Goal: Information Seeking & Learning: Learn about a topic

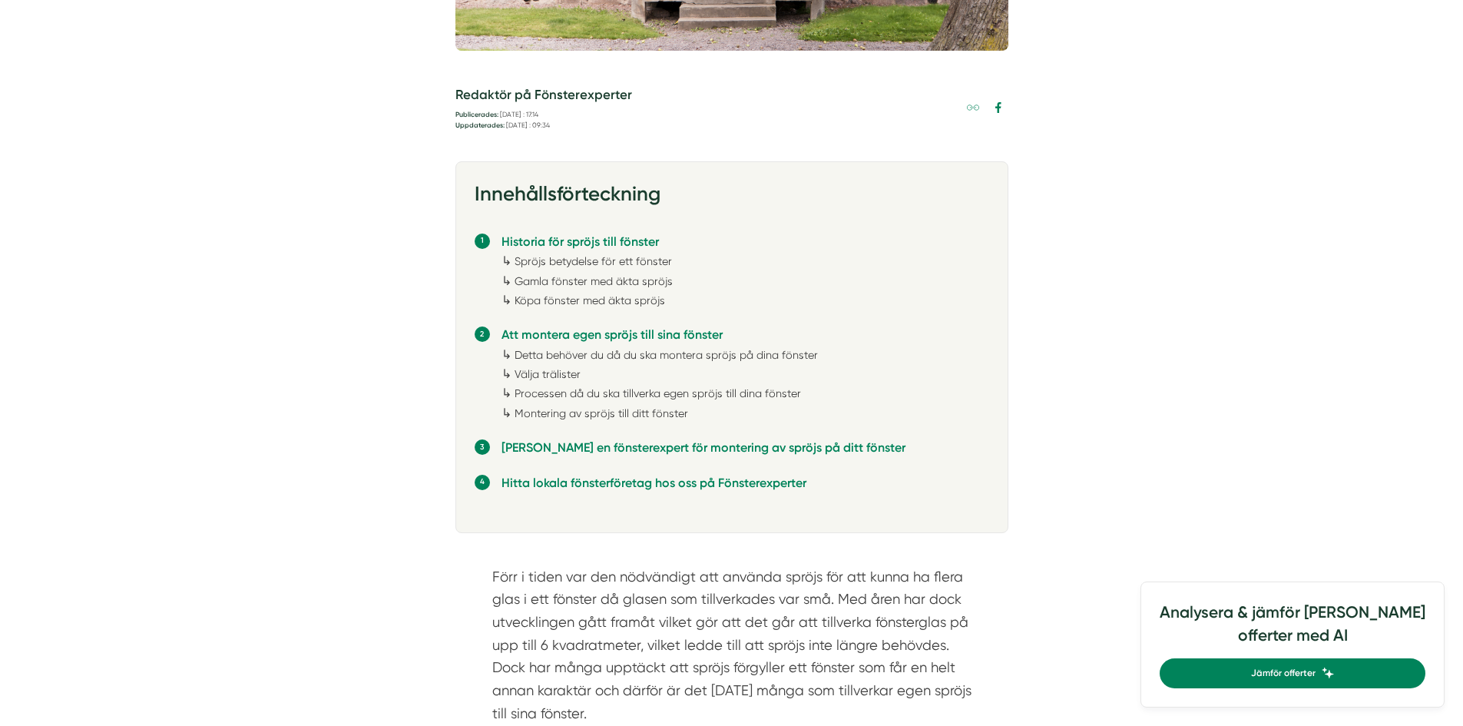
scroll to position [768, 0]
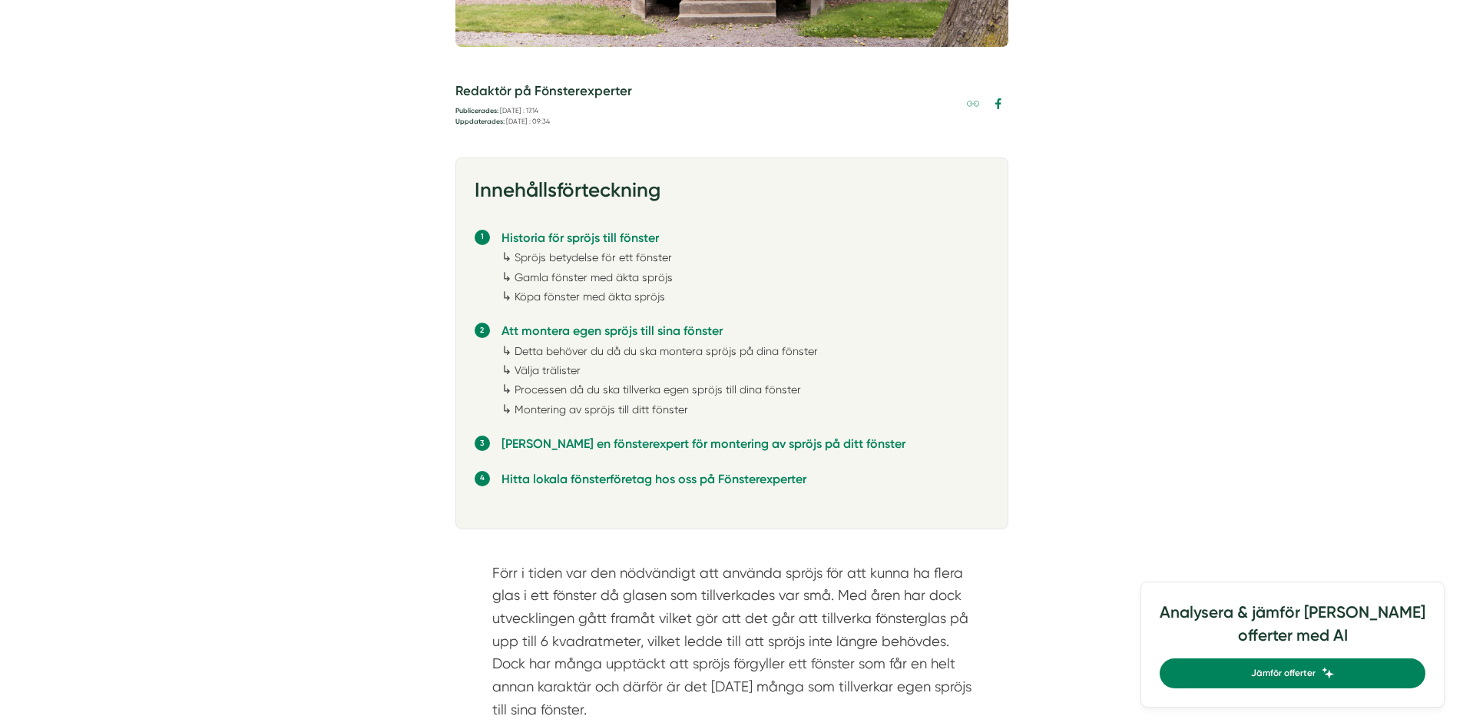
click at [743, 348] on link "Detta behöver du då du ska montera spröjs på dina fönster" at bounding box center [666, 351] width 303 height 12
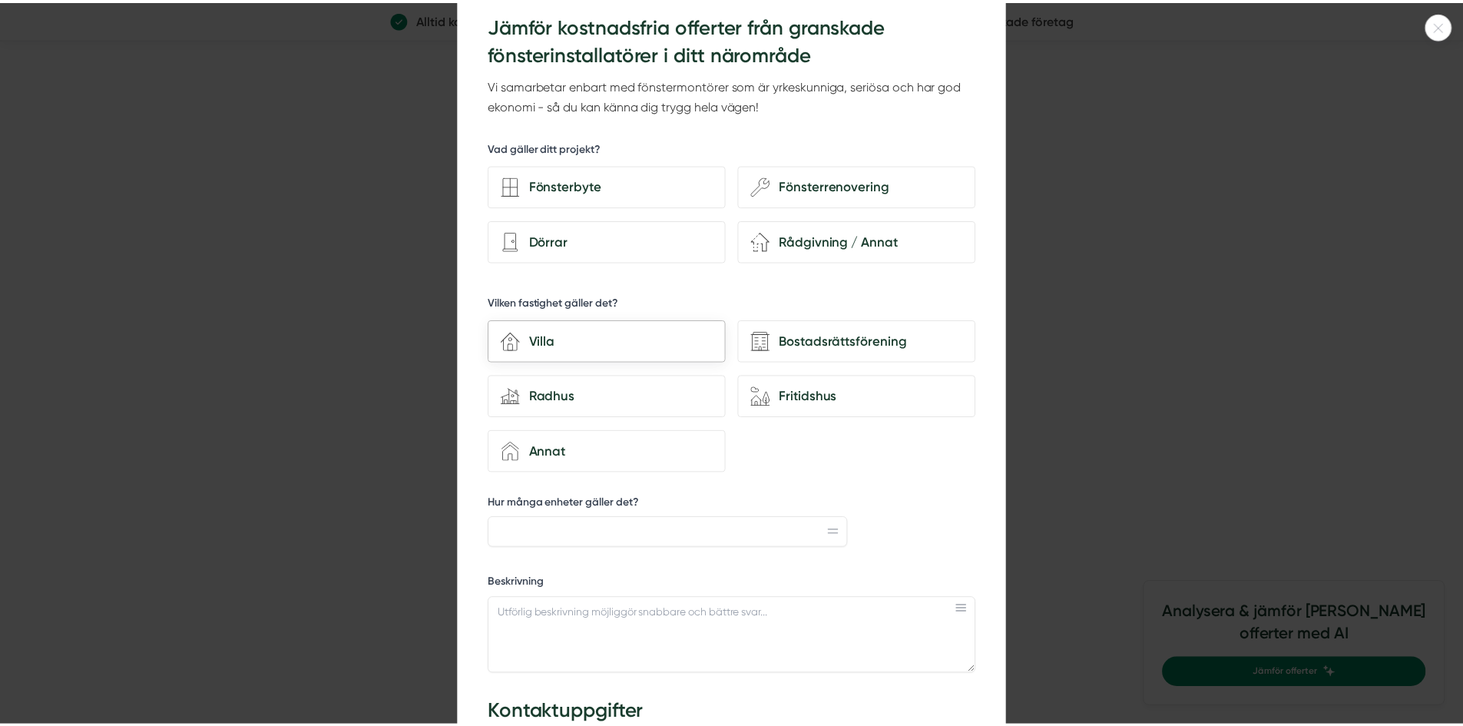
scroll to position [18, 0]
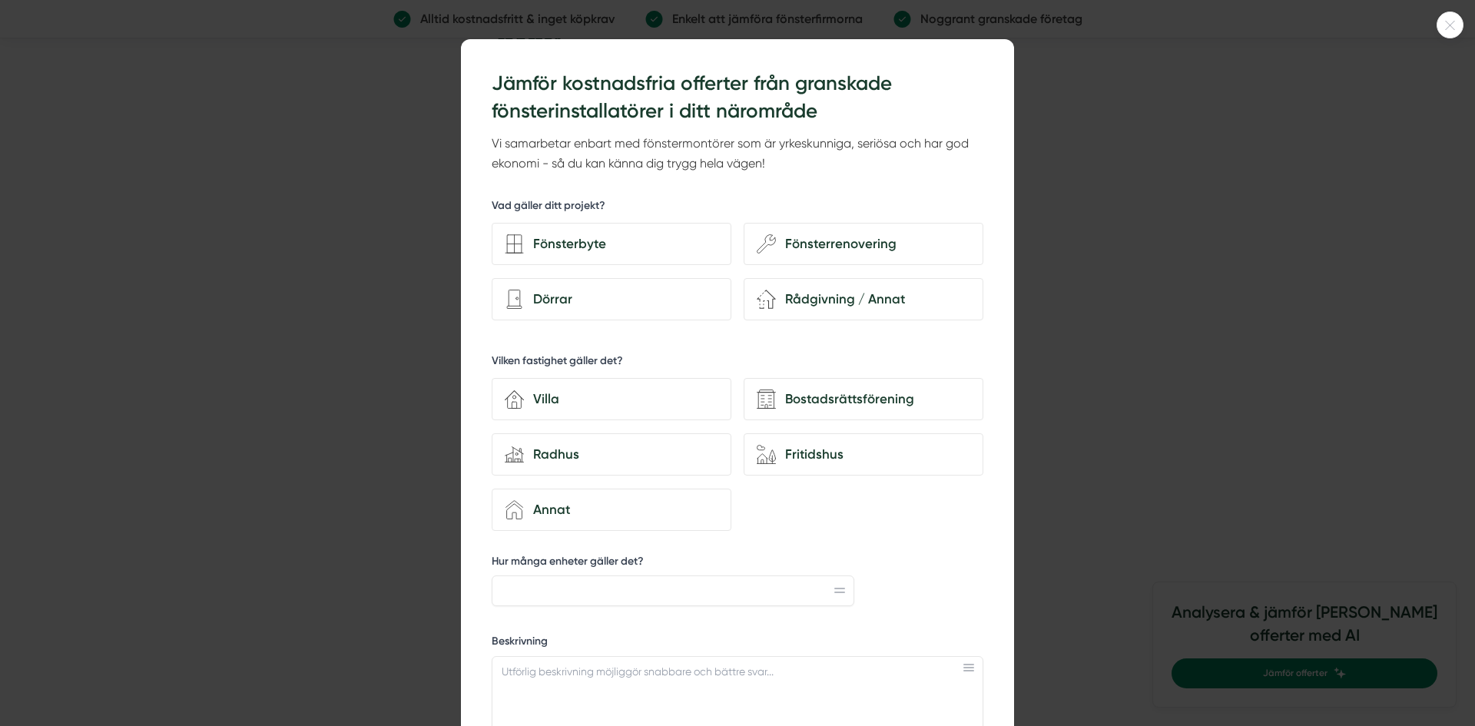
click at [1452, 18] on div at bounding box center [1449, 25] width 27 height 27
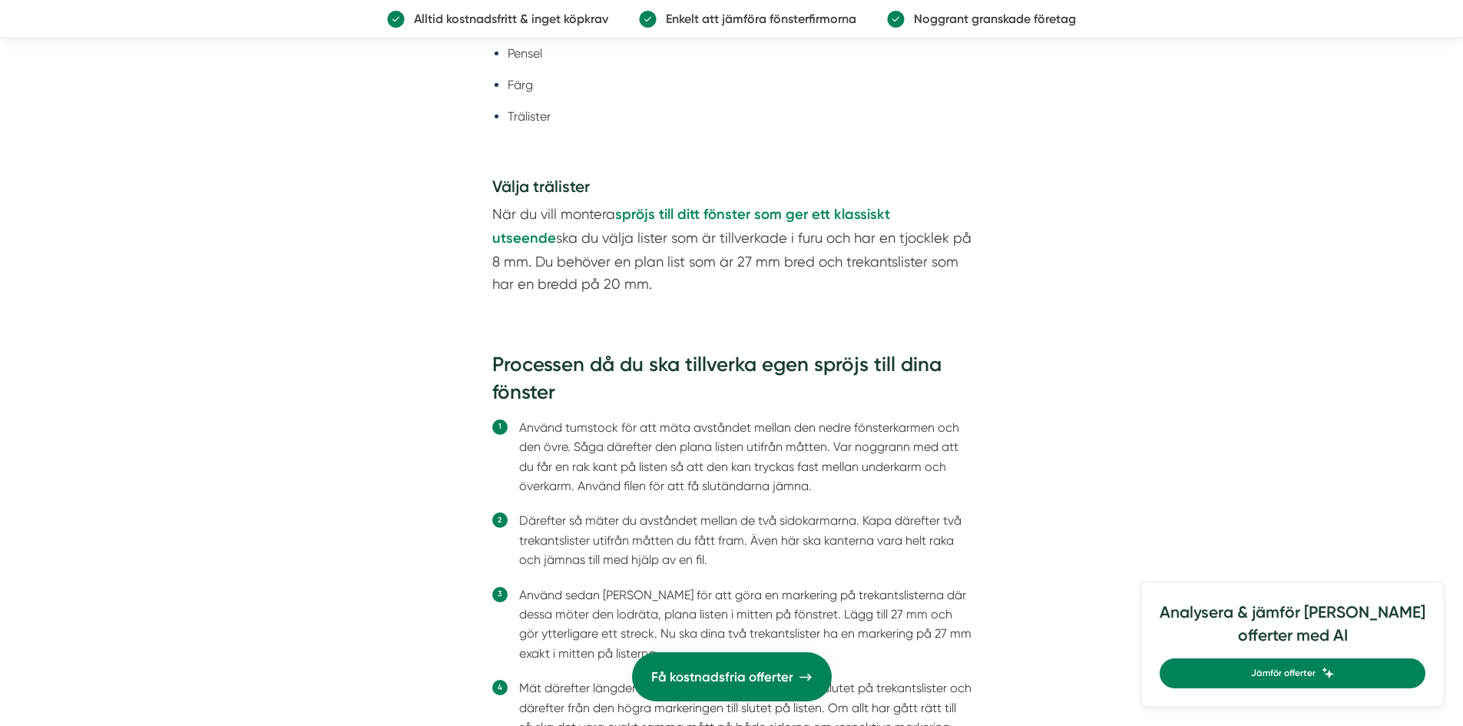
scroll to position [3331, 0]
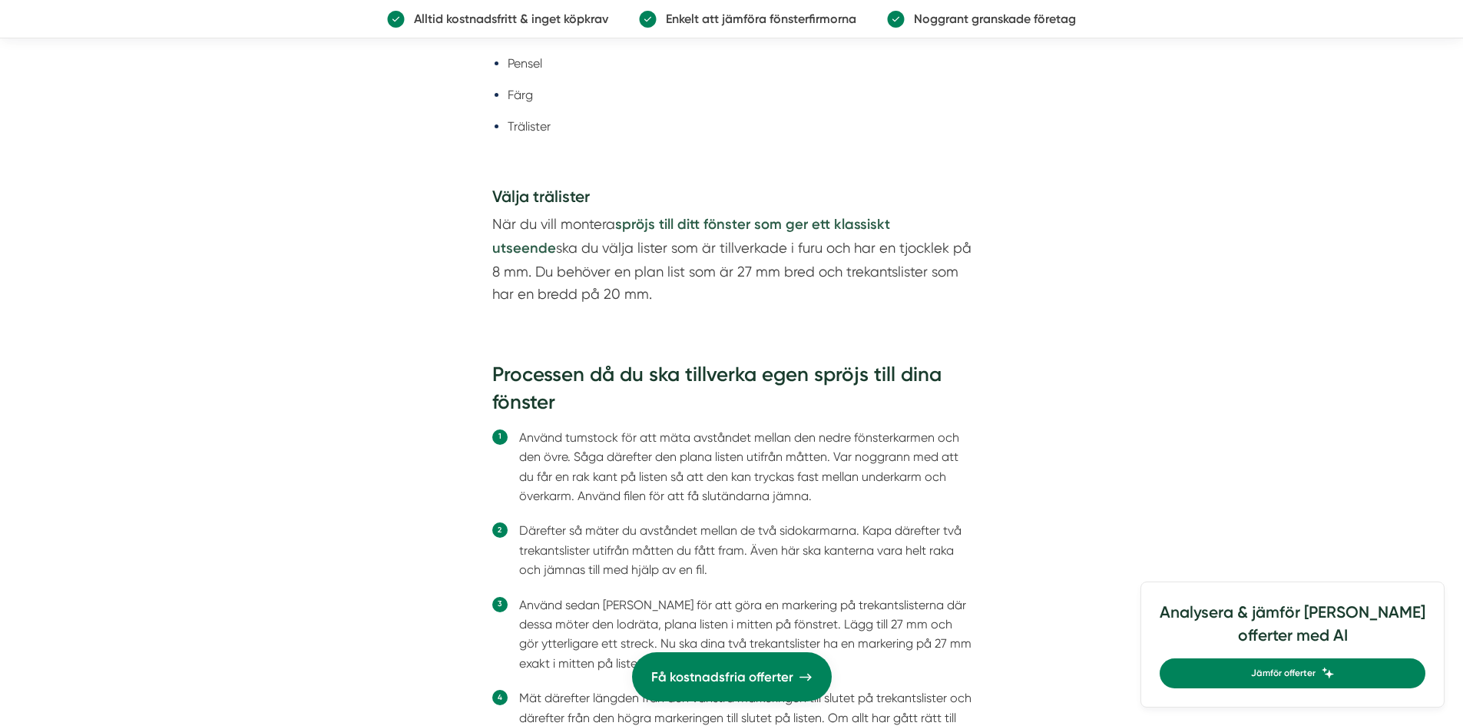
click at [809, 225] on strong "spröjs till ditt fönster som ger ett klassiskt utseende" at bounding box center [691, 236] width 398 height 41
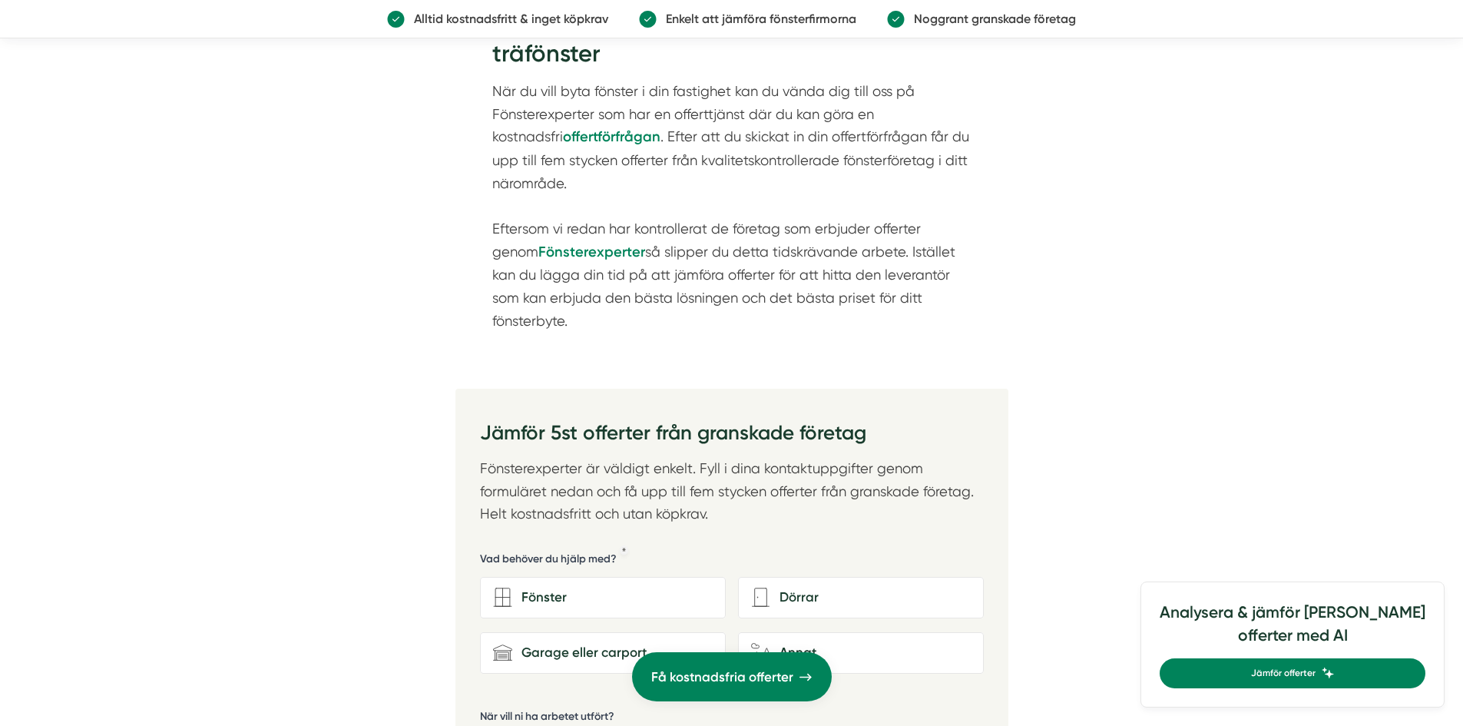
scroll to position [1844, 0]
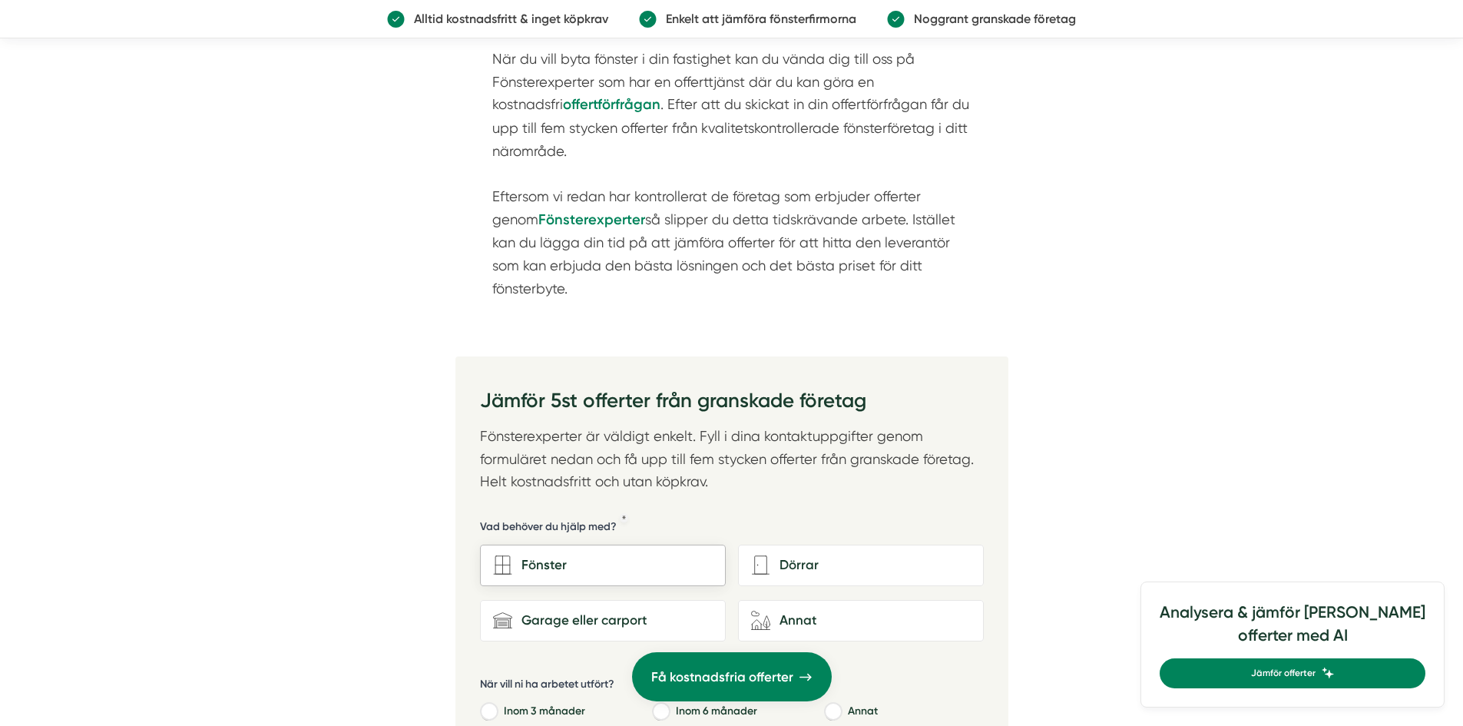
click at [562, 555] on div "Fönster" at bounding box center [612, 565] width 200 height 21
click at [0, 0] on input "Fönster" at bounding box center [0, 0] width 0 height 0
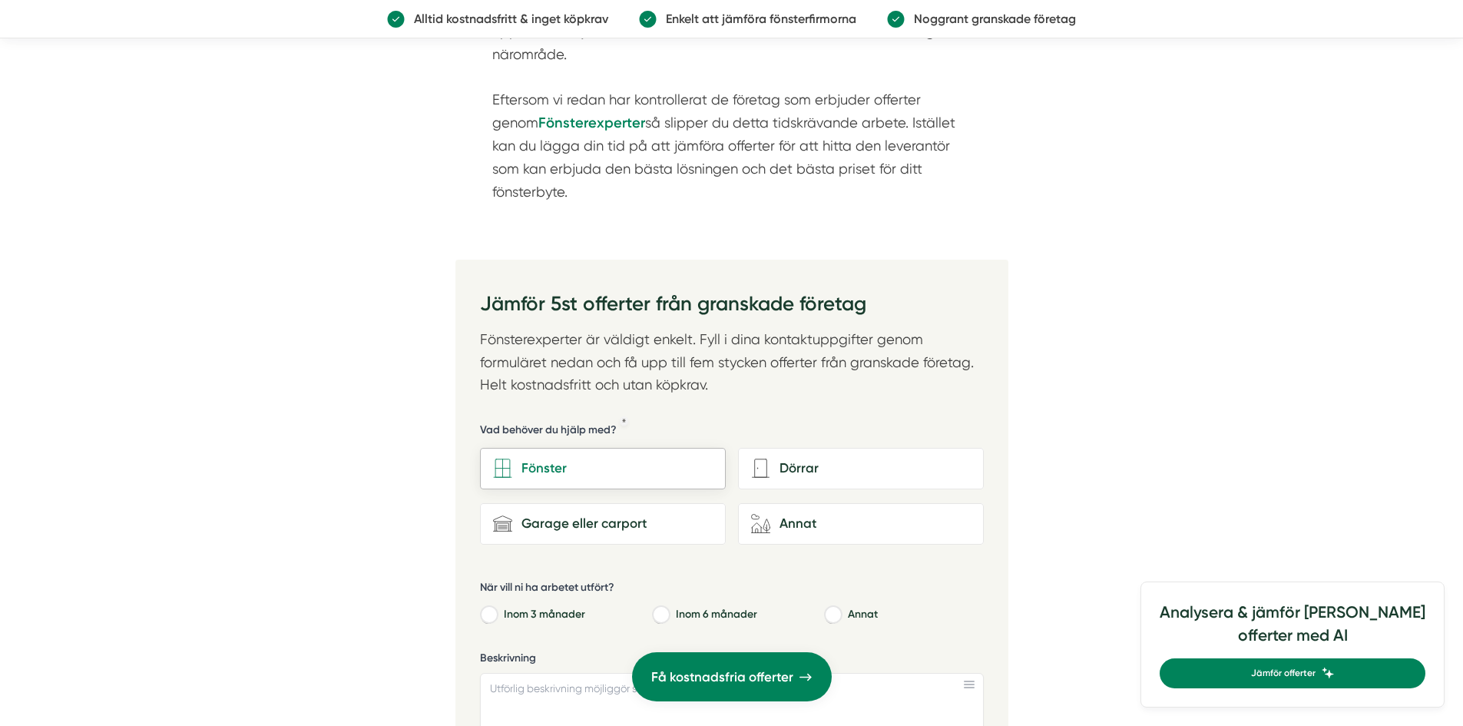
scroll to position [2151, 0]
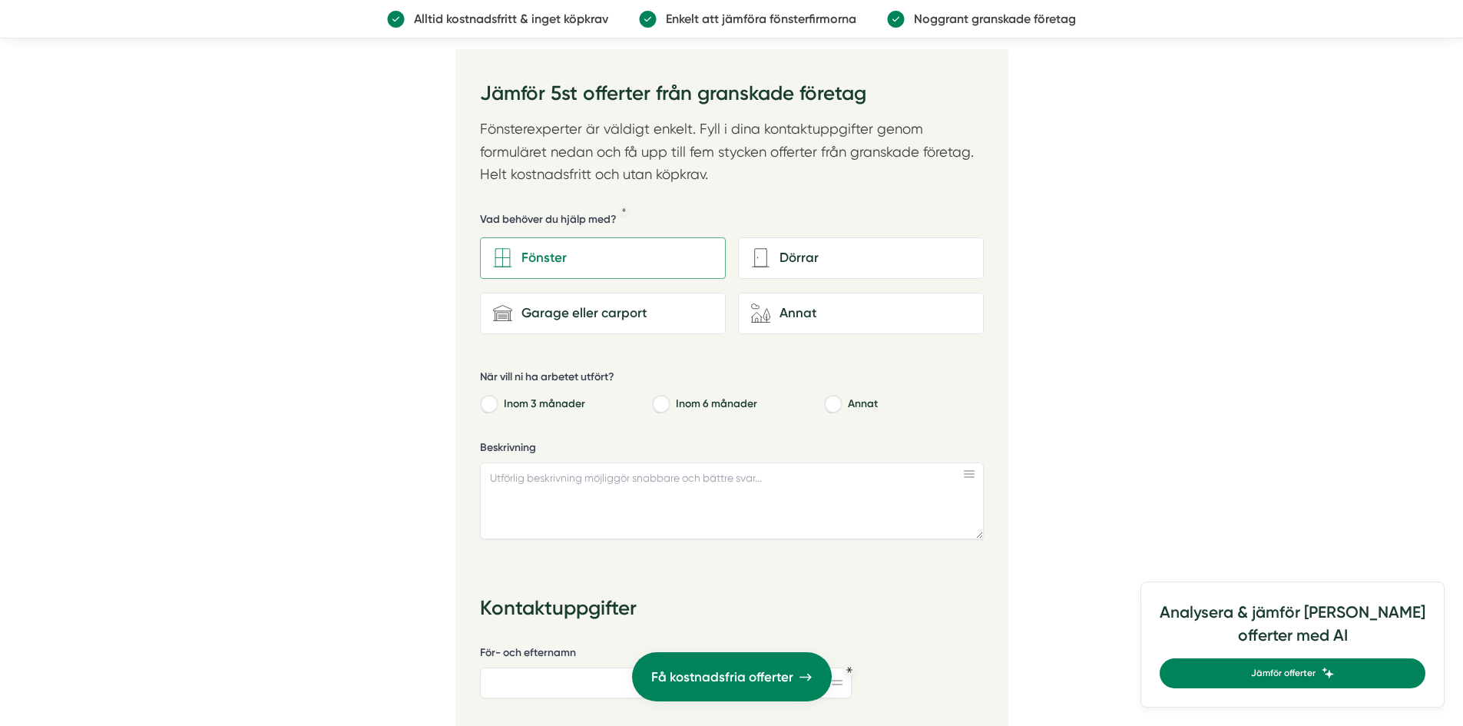
click at [485, 399] on input "Inom 3 månader" at bounding box center [488, 406] width 16 height 14
radio input "true"
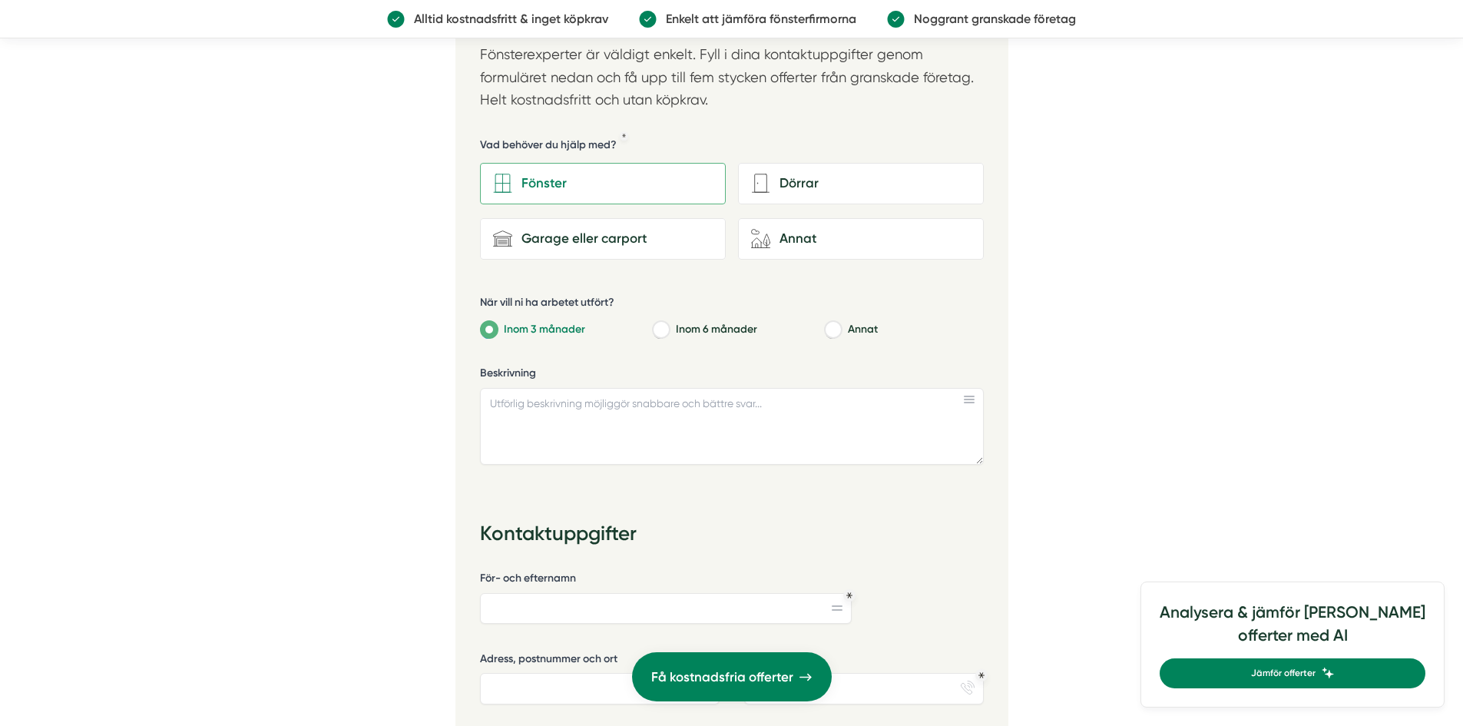
scroll to position [2381, 0]
